Goal: Information Seeking & Learning: Check status

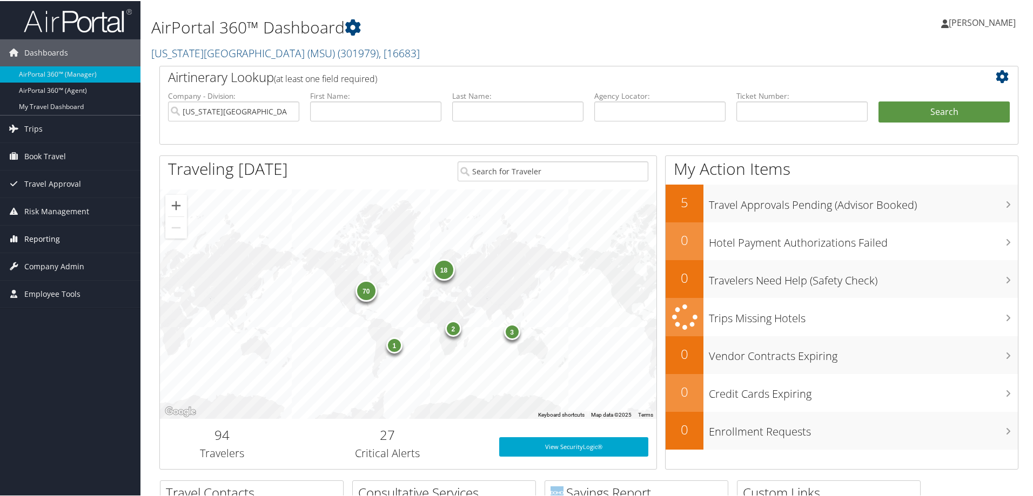
click at [48, 240] on span "Reporting" at bounding box center [42, 238] width 36 height 27
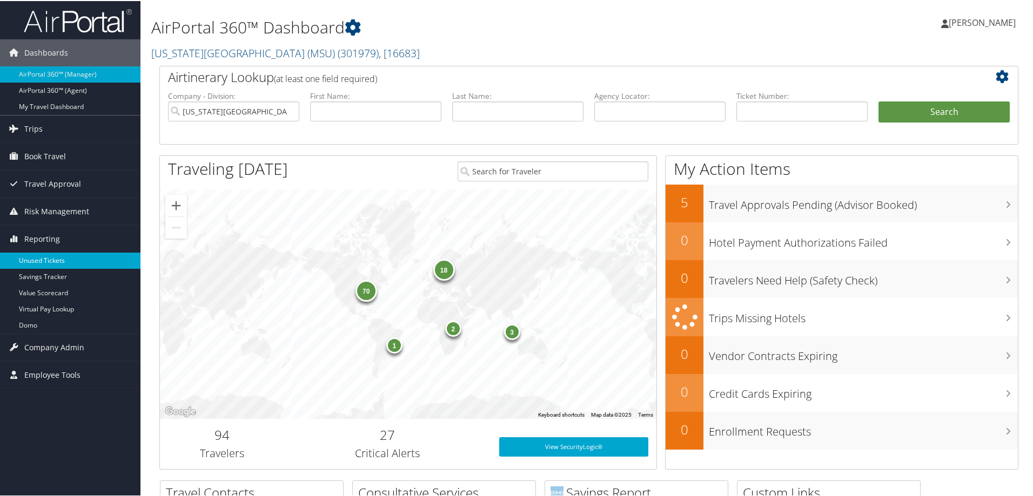
click at [58, 261] on link "Unused Tickets" at bounding box center [70, 260] width 140 height 16
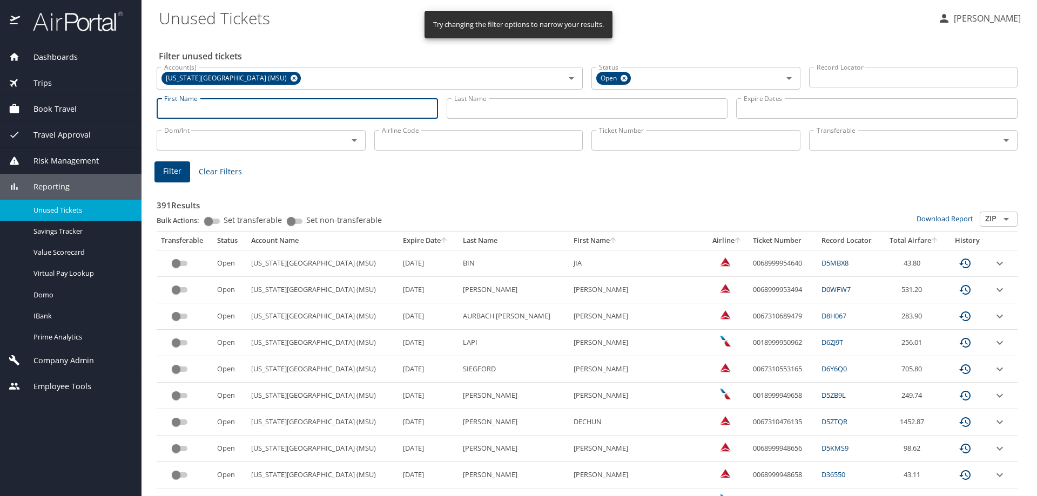
click at [270, 110] on input "First Name" at bounding box center [297, 108] width 281 height 21
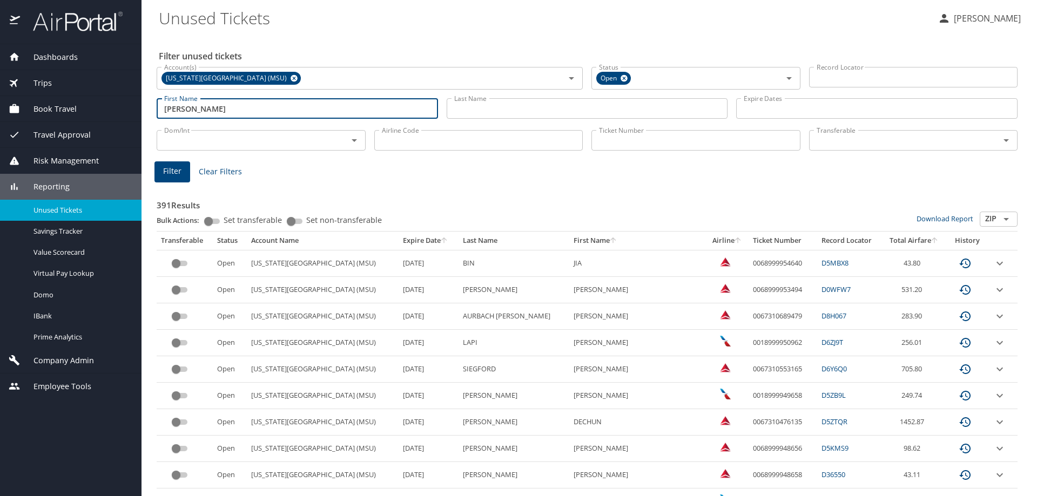
type input "Bridget"
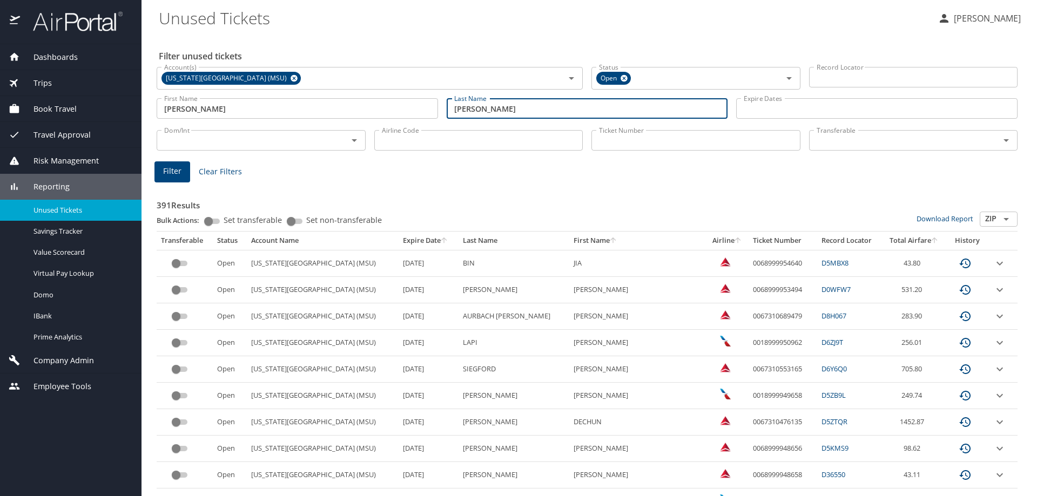
type input "Walsh"
click at [174, 172] on span "Filter" at bounding box center [172, 172] width 18 height 14
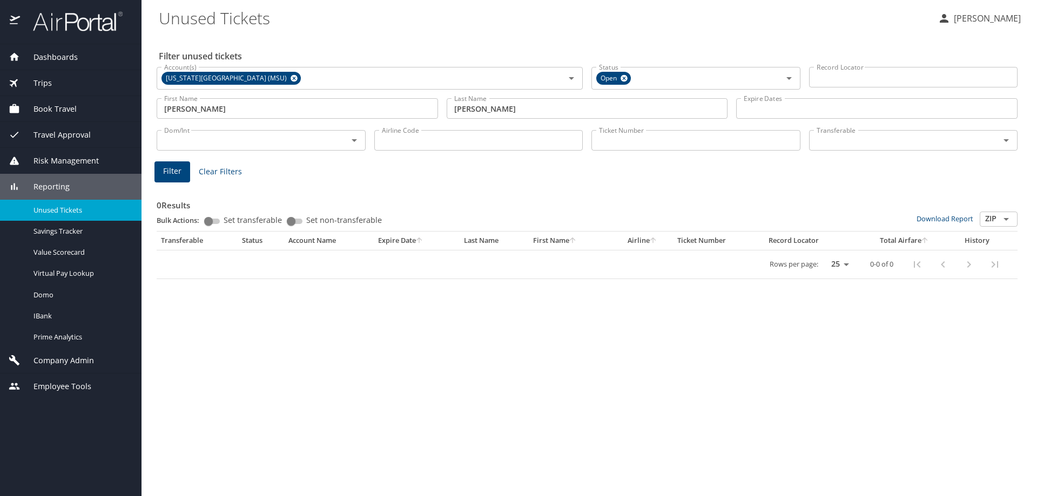
click at [174, 172] on span "Filter" at bounding box center [172, 172] width 18 height 14
click at [234, 169] on span "Clear Filters" at bounding box center [220, 172] width 43 height 14
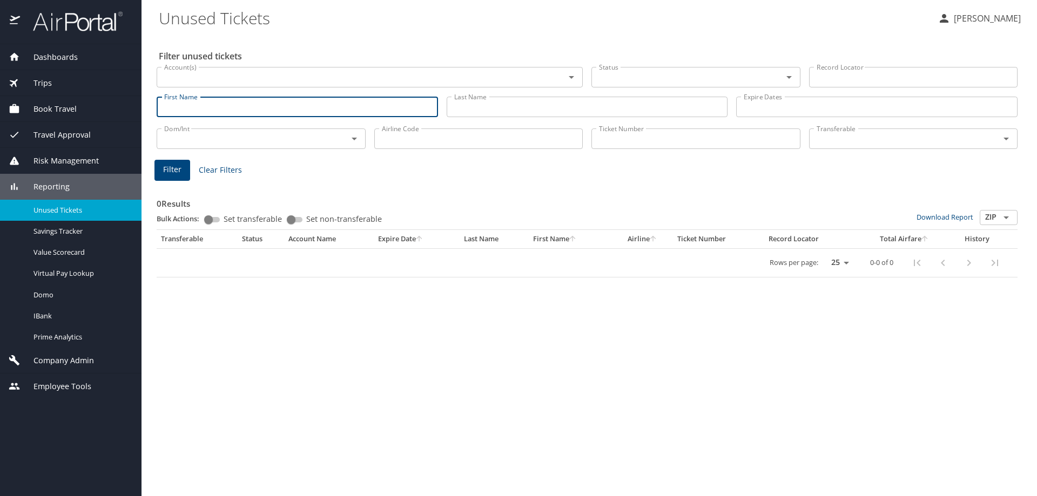
click at [227, 101] on input "First Name" at bounding box center [297, 107] width 281 height 21
type input "Bridget"
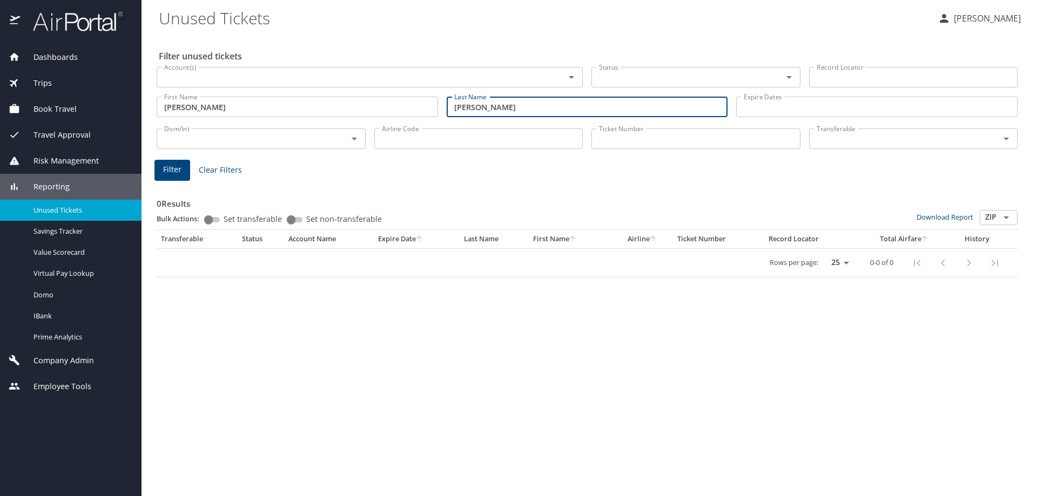
type input "Walsh"
click at [177, 180] on button "Filter" at bounding box center [172, 170] width 36 height 21
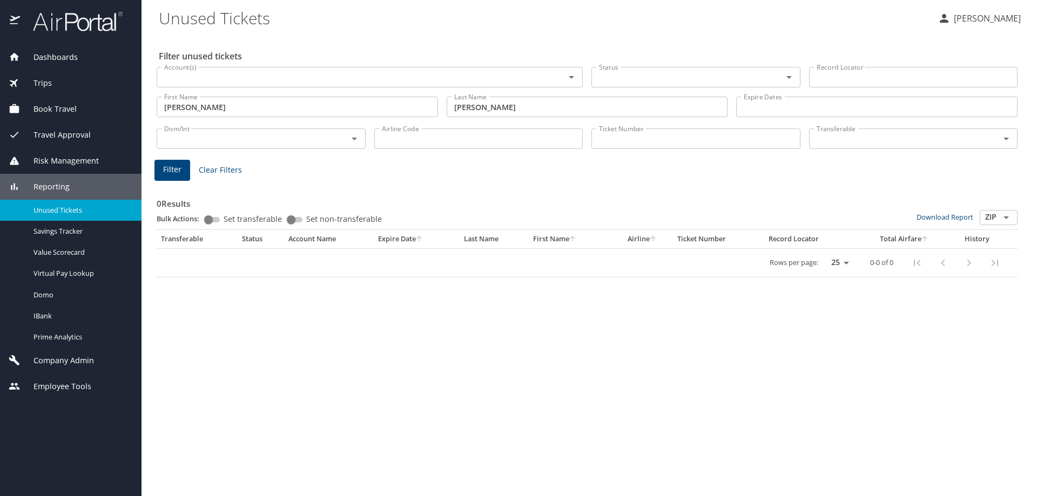
click at [178, 172] on span "Filter" at bounding box center [172, 170] width 18 height 14
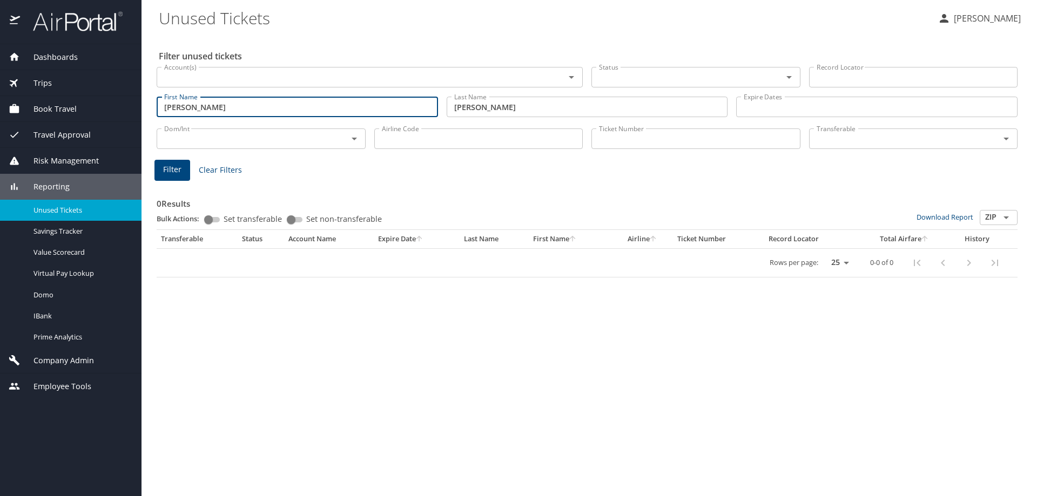
click at [212, 103] on input "Bridget" at bounding box center [297, 107] width 281 height 21
type input "B"
type input "Katie"
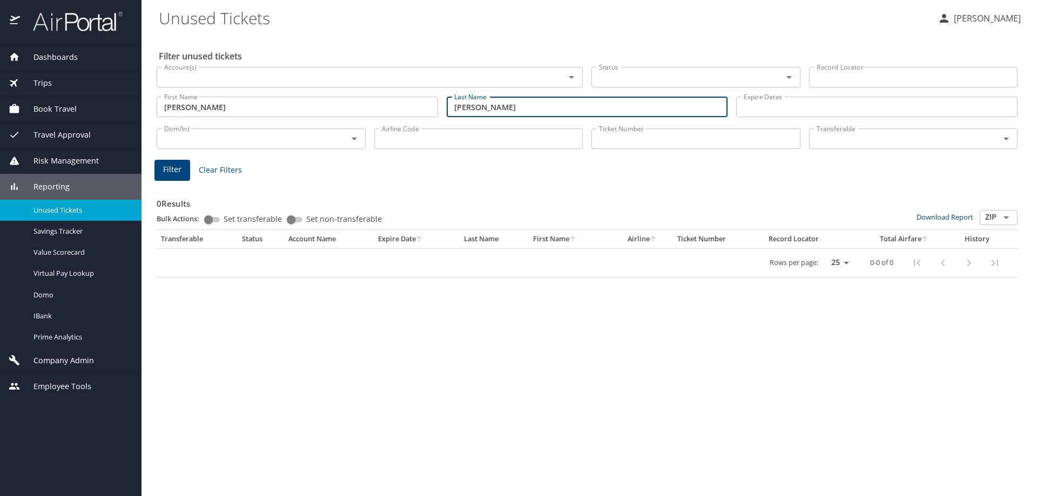
type input "Gerwin"
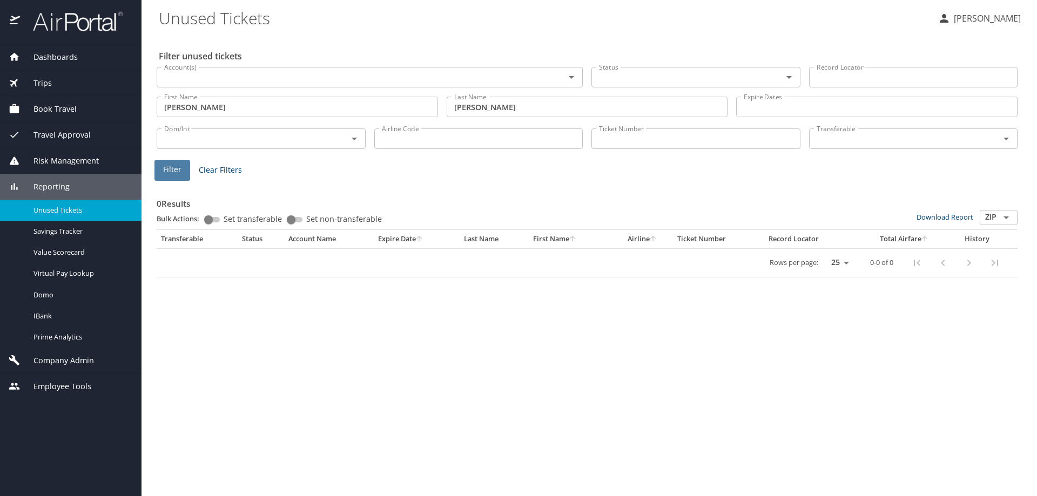
click at [181, 174] on button "Filter" at bounding box center [172, 170] width 36 height 21
click at [225, 164] on span "Clear Filters" at bounding box center [220, 171] width 43 height 14
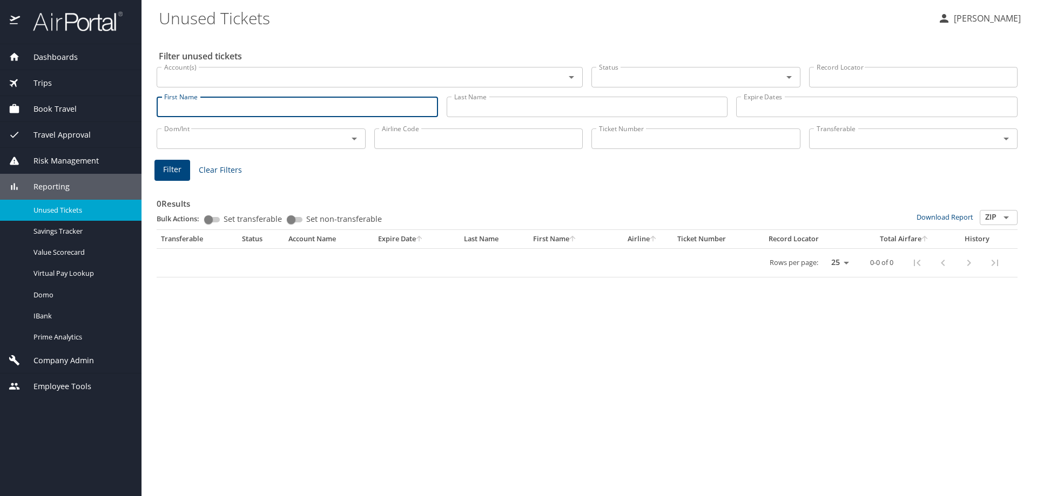
click at [243, 109] on input "First Name" at bounding box center [297, 107] width 281 height 21
type input "Chelsea"
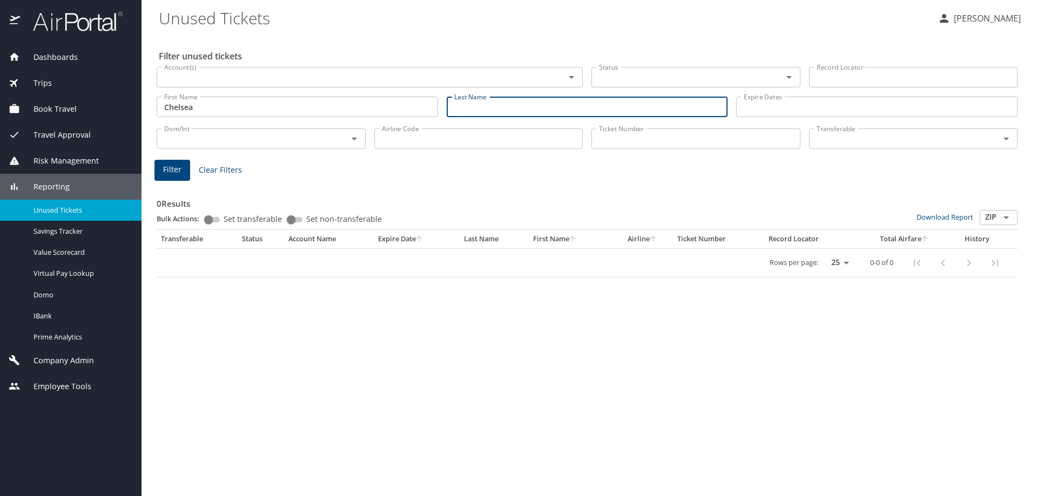
type input "j"
type input "Johnson"
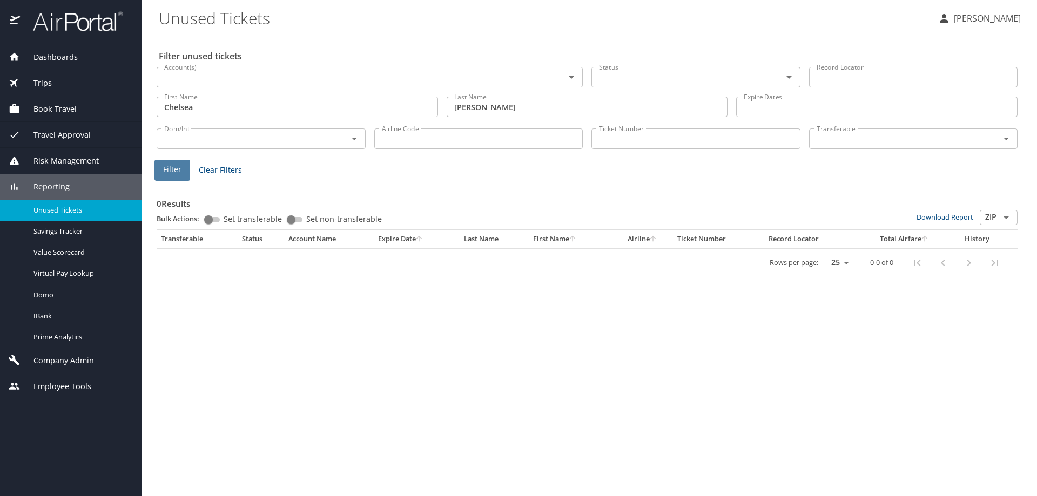
click at [172, 176] on span "Filter" at bounding box center [172, 170] width 18 height 14
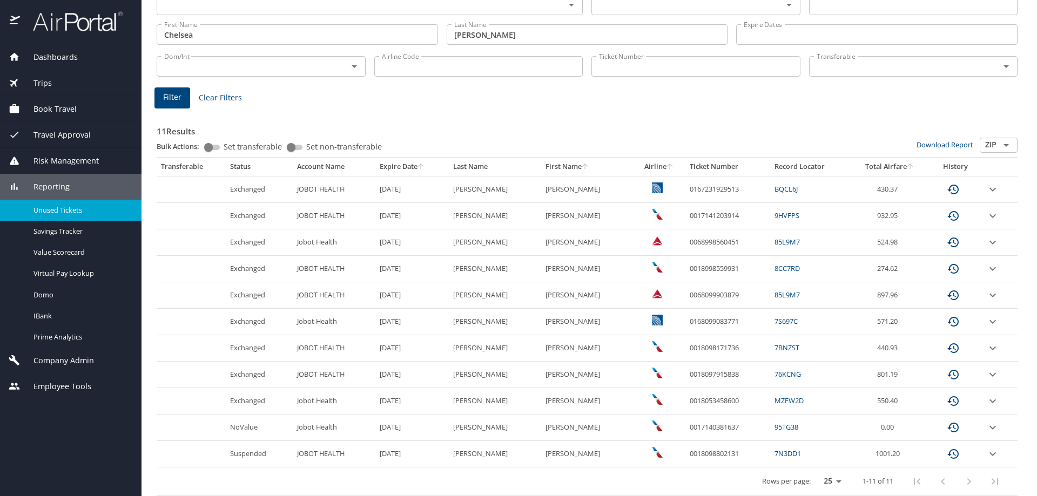
scroll to position [77, 0]
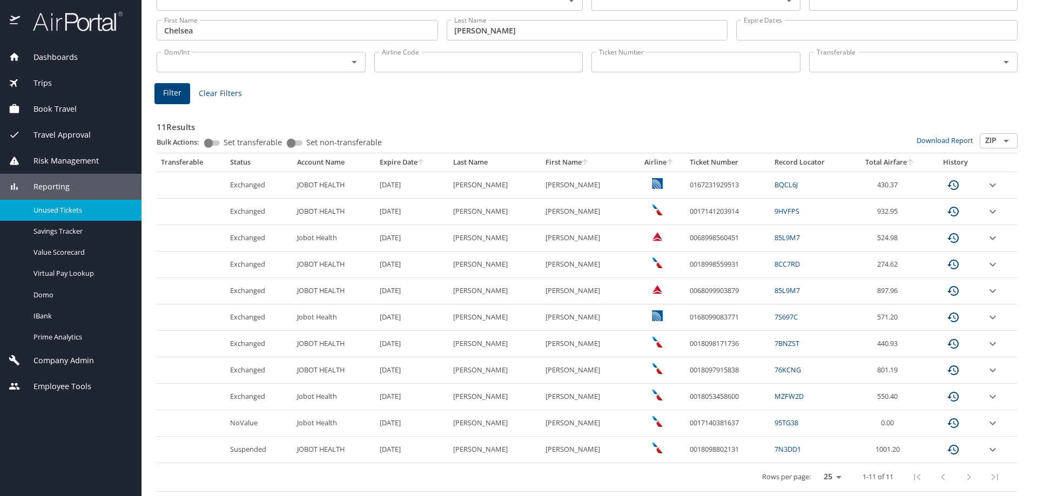
click at [963, 476] on div "custom pagination table" at bounding box center [956, 478] width 104 height 26
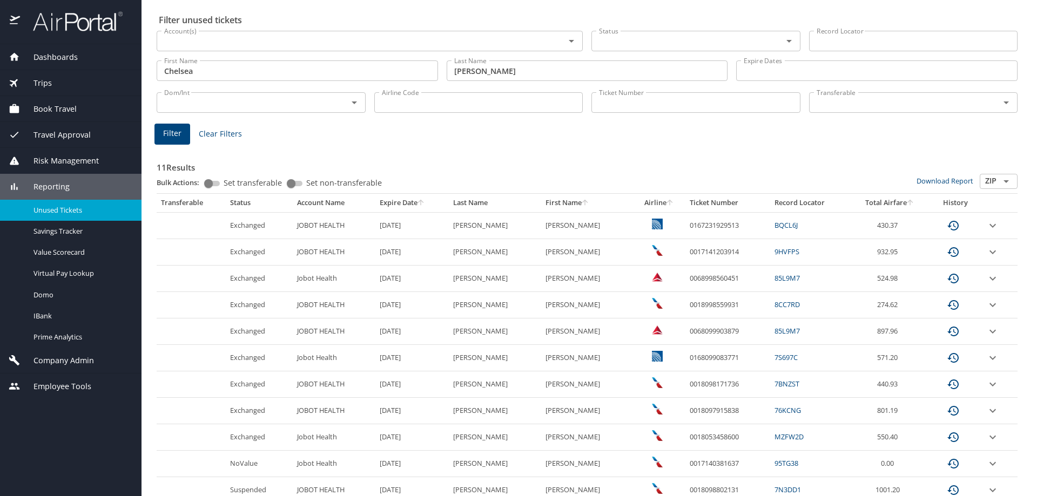
scroll to position [0, 0]
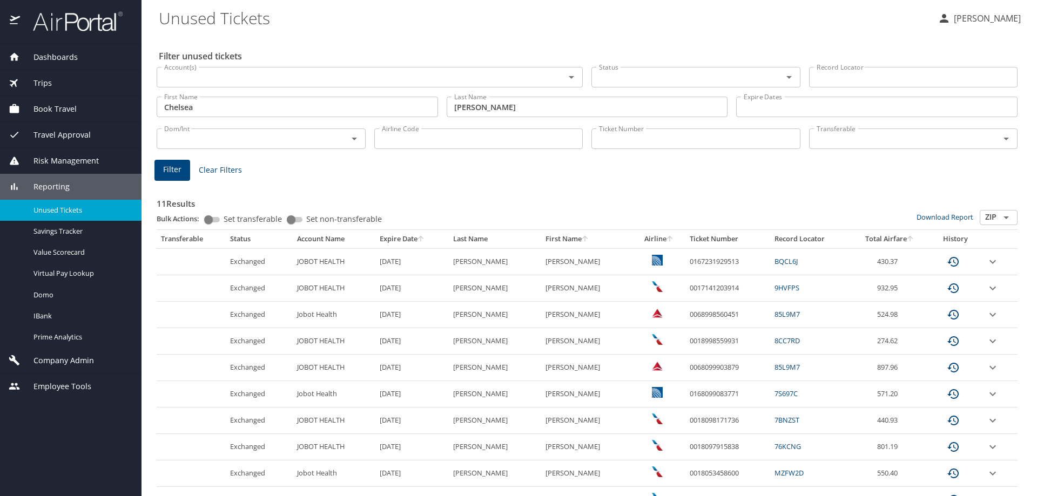
click at [362, 88] on div "Account(s)" at bounding box center [370, 77] width 426 height 21
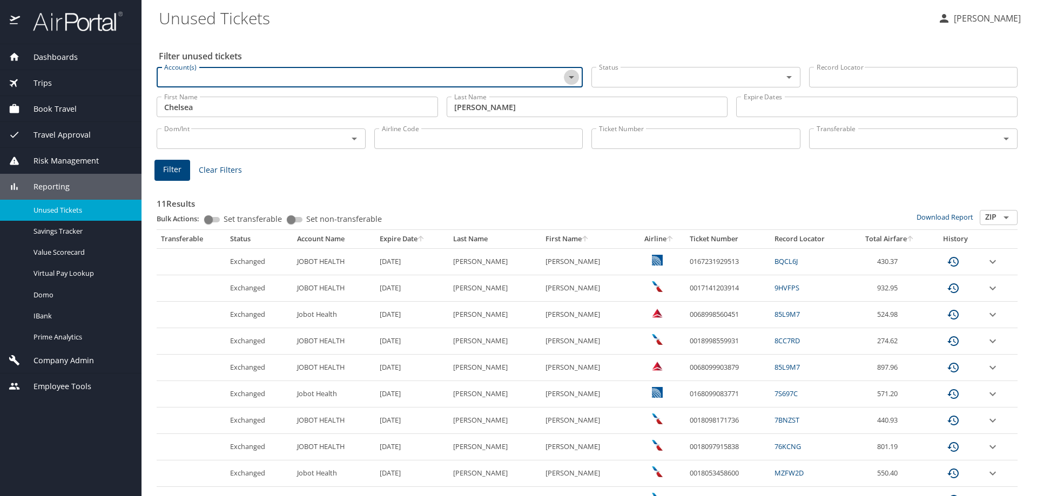
click at [565, 76] on icon "Open" at bounding box center [571, 77] width 13 height 13
type input "Michigan Stat"
click at [168, 102] on input "checkbox" at bounding box center [171, 102] width 21 height 21
checkbox input "true"
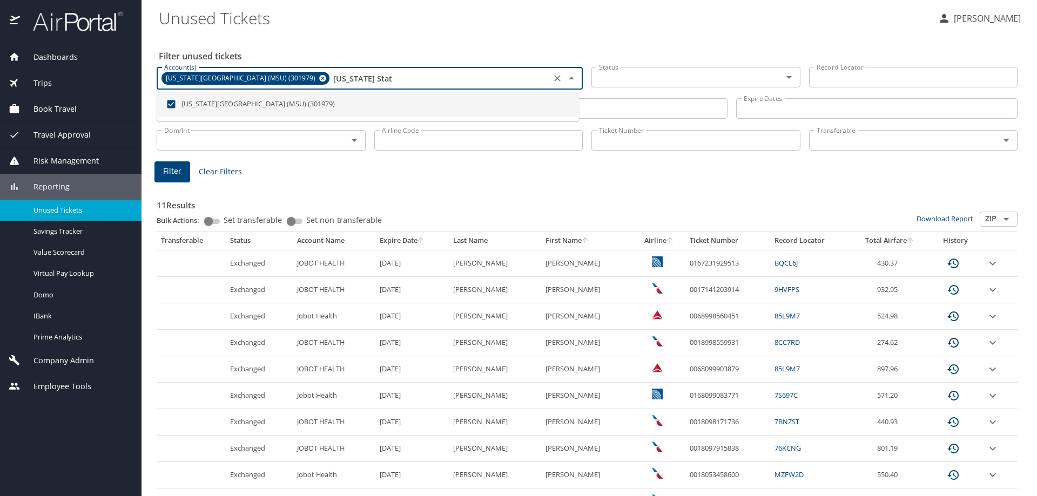
type input "Michigan Stat"
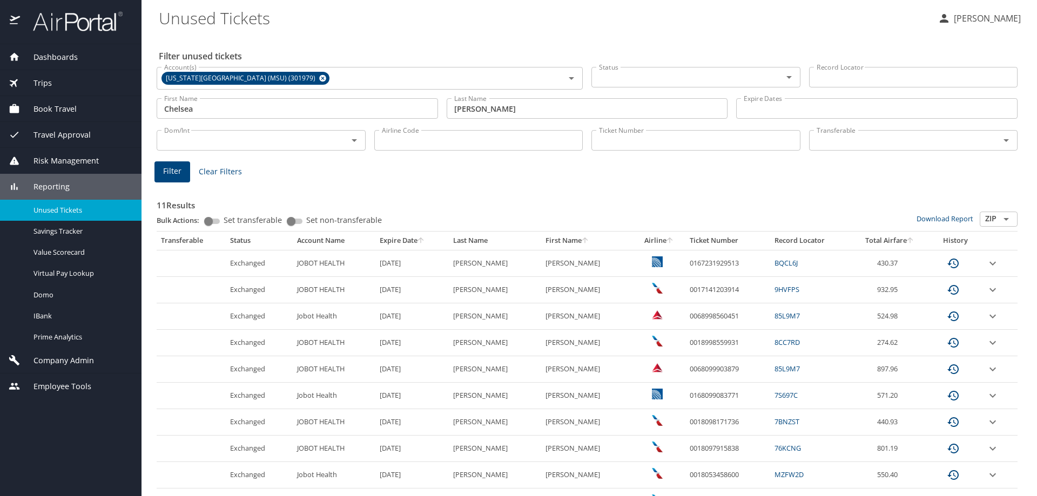
click at [393, 169] on div "Filter Clear Filters" at bounding box center [586, 172] width 865 height 21
click at [171, 177] on span "Filter" at bounding box center [172, 172] width 18 height 14
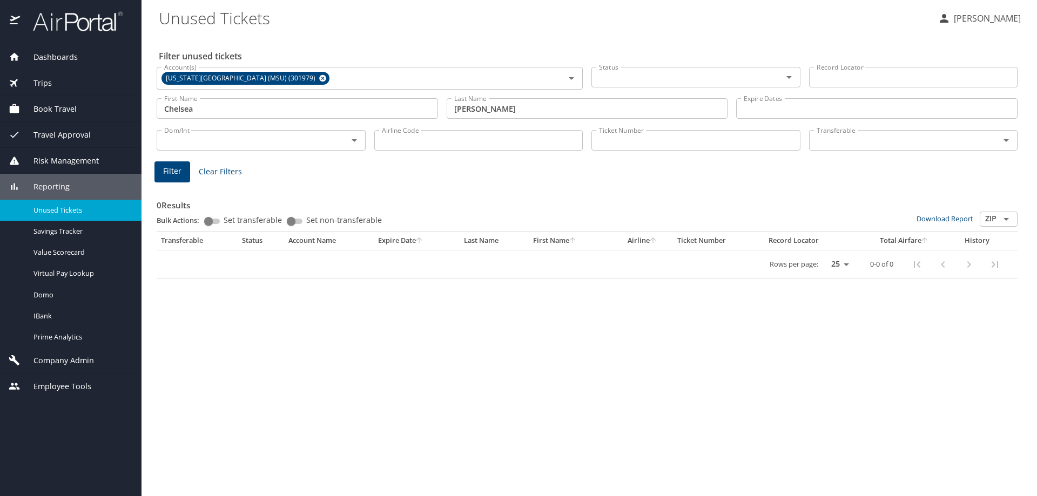
click at [171, 177] on span "Filter" at bounding box center [172, 172] width 18 height 14
click at [225, 172] on span "Clear Filters" at bounding box center [220, 172] width 43 height 14
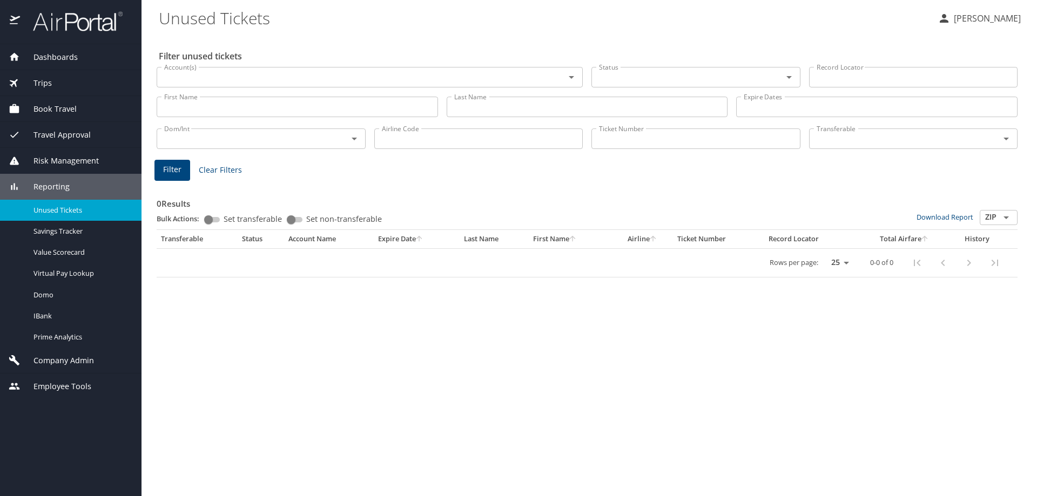
click at [384, 67] on div "Account(s)" at bounding box center [370, 77] width 426 height 21
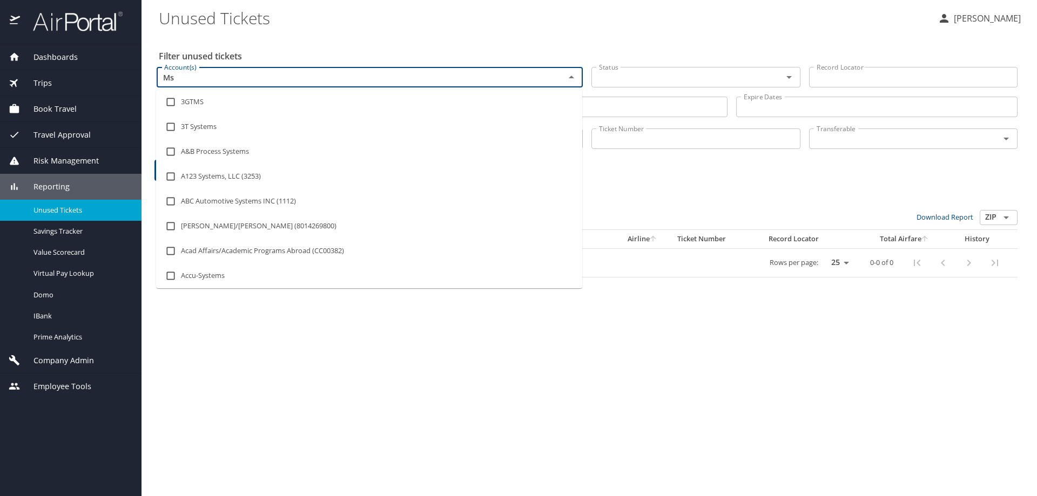
type input "Msu"
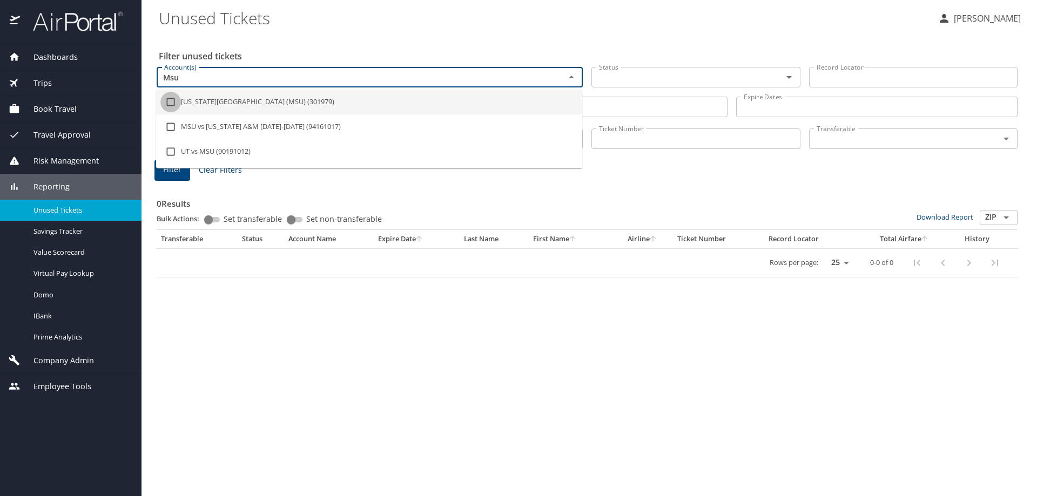
click at [170, 100] on input "checkbox" at bounding box center [170, 102] width 21 height 21
checkbox input "true"
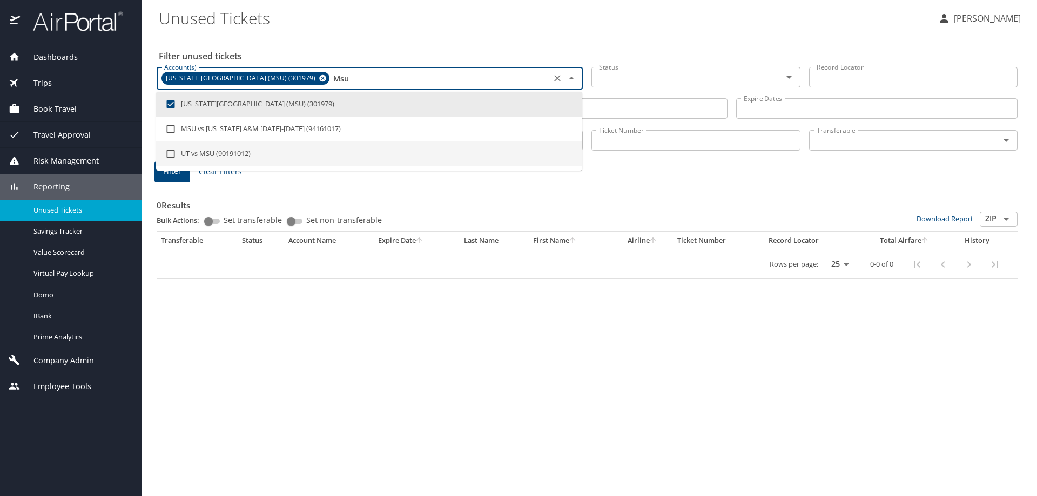
type input "Msu"
click at [390, 202] on h3 "0 Results" at bounding box center [587, 202] width 861 height 19
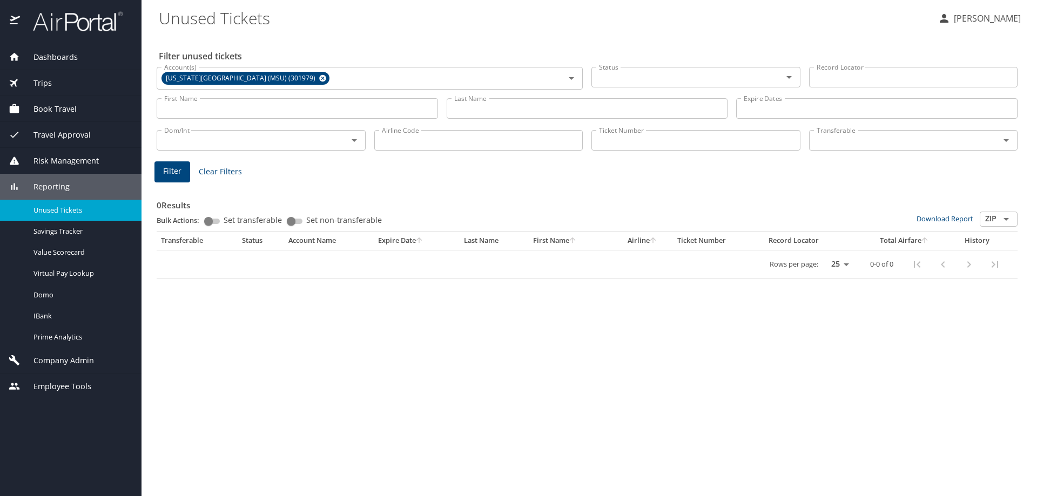
click at [178, 177] on span "Filter" at bounding box center [172, 172] width 18 height 14
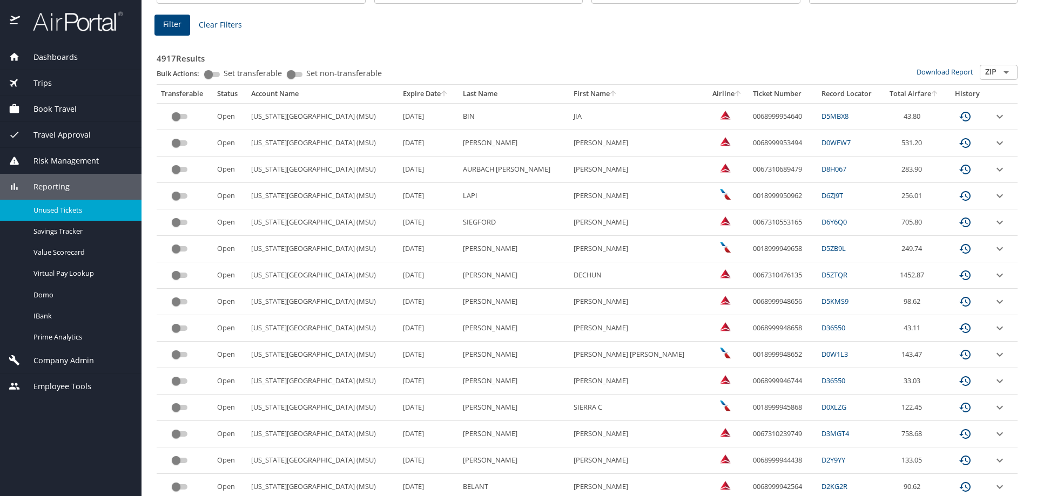
scroll to position [162, 0]
